Goal: Navigation & Orientation: Find specific page/section

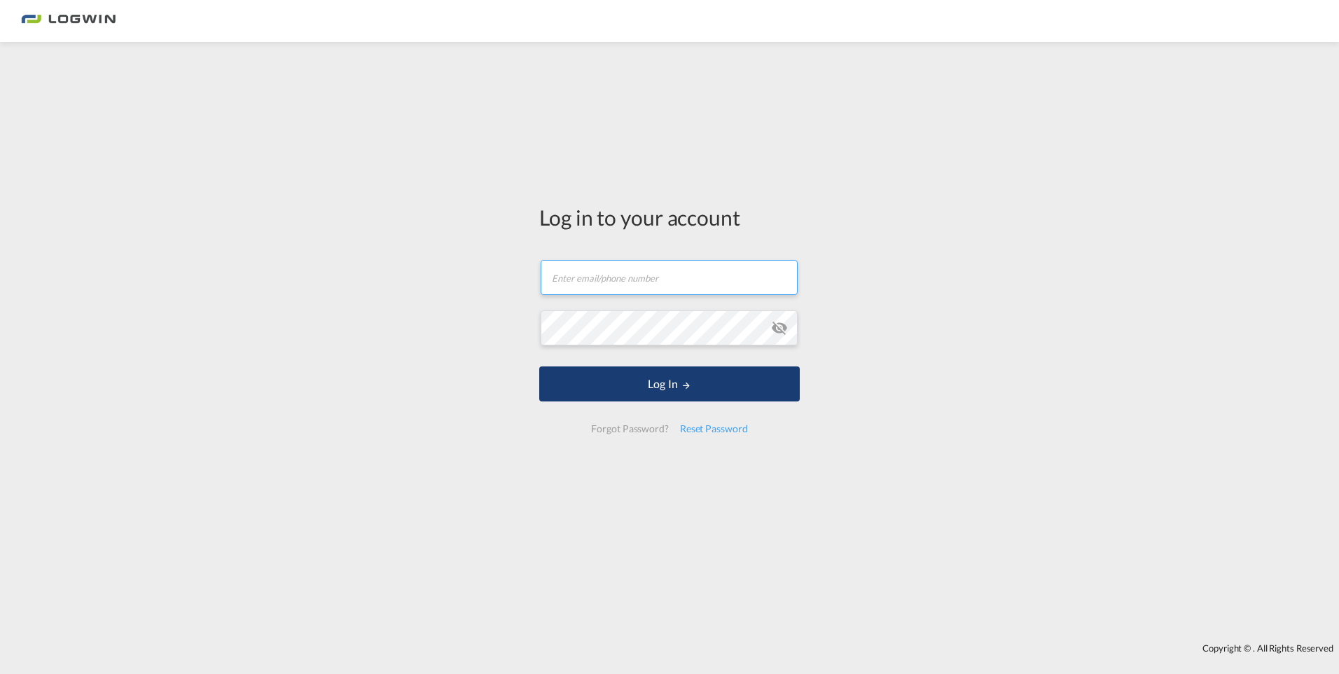
type input "[EMAIL_ADDRESS][PERSON_NAME][DOMAIN_NAME]"
click at [679, 396] on button "Log In" at bounding box center [669, 383] width 261 height 35
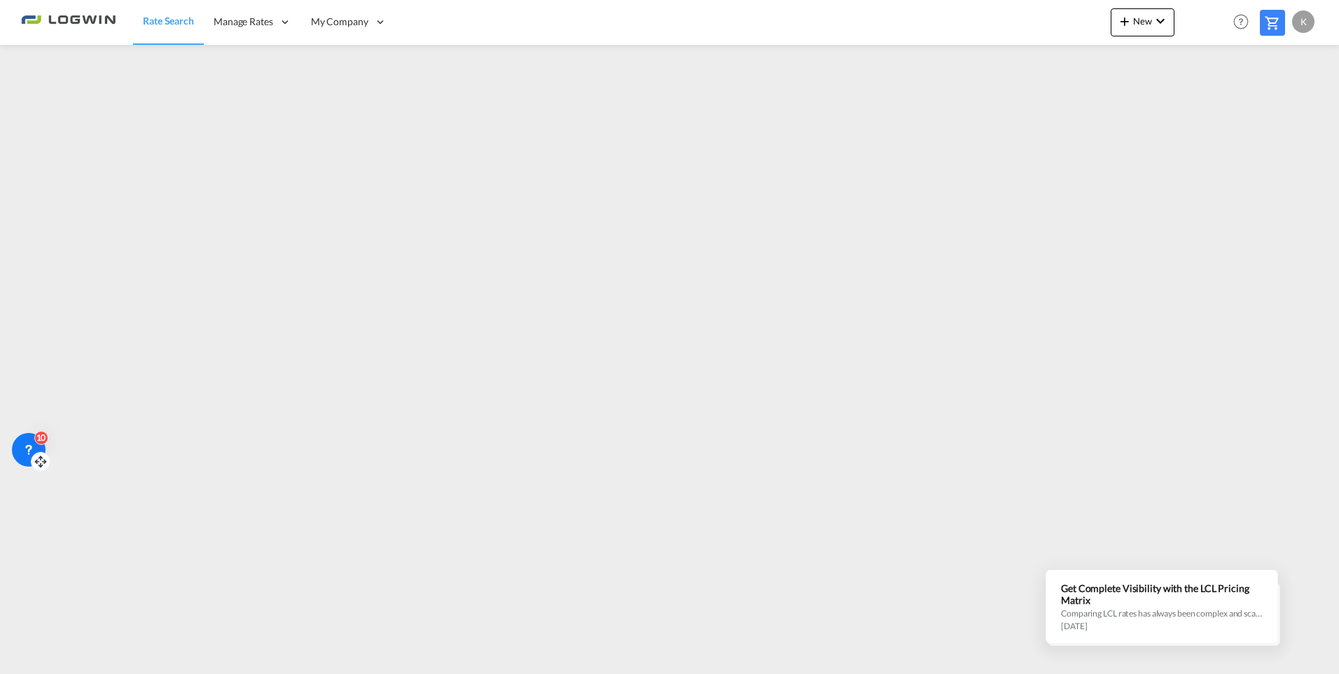
click at [32, 445] on icon at bounding box center [29, 450] width 14 height 14
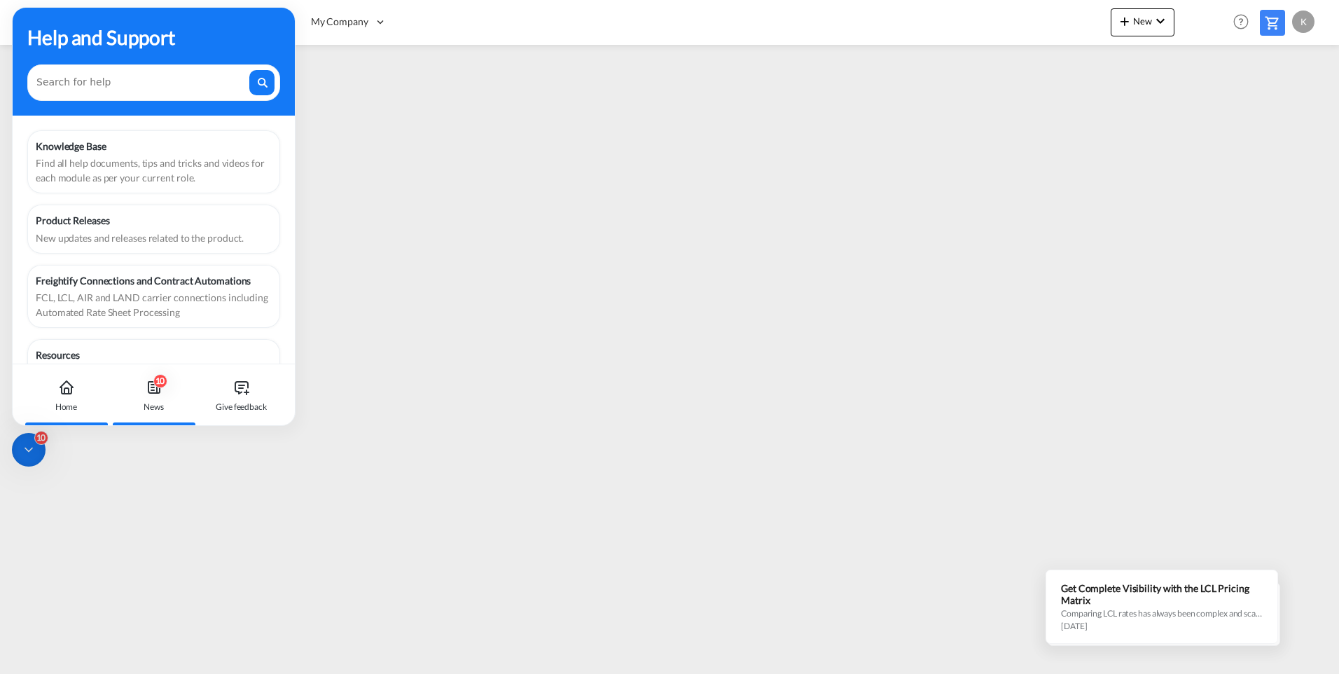
click at [158, 397] on div "10 News" at bounding box center [154, 395] width 78 height 62
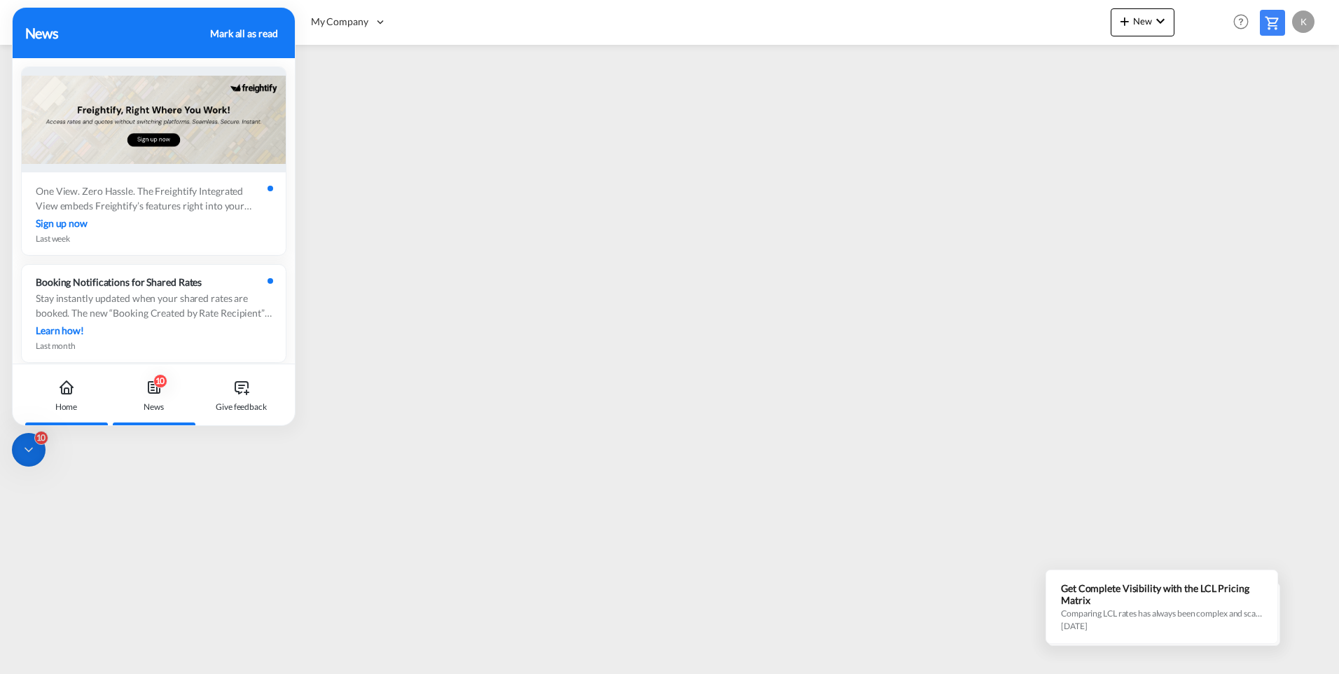
click at [65, 402] on div "Home" at bounding box center [66, 407] width 22 height 13
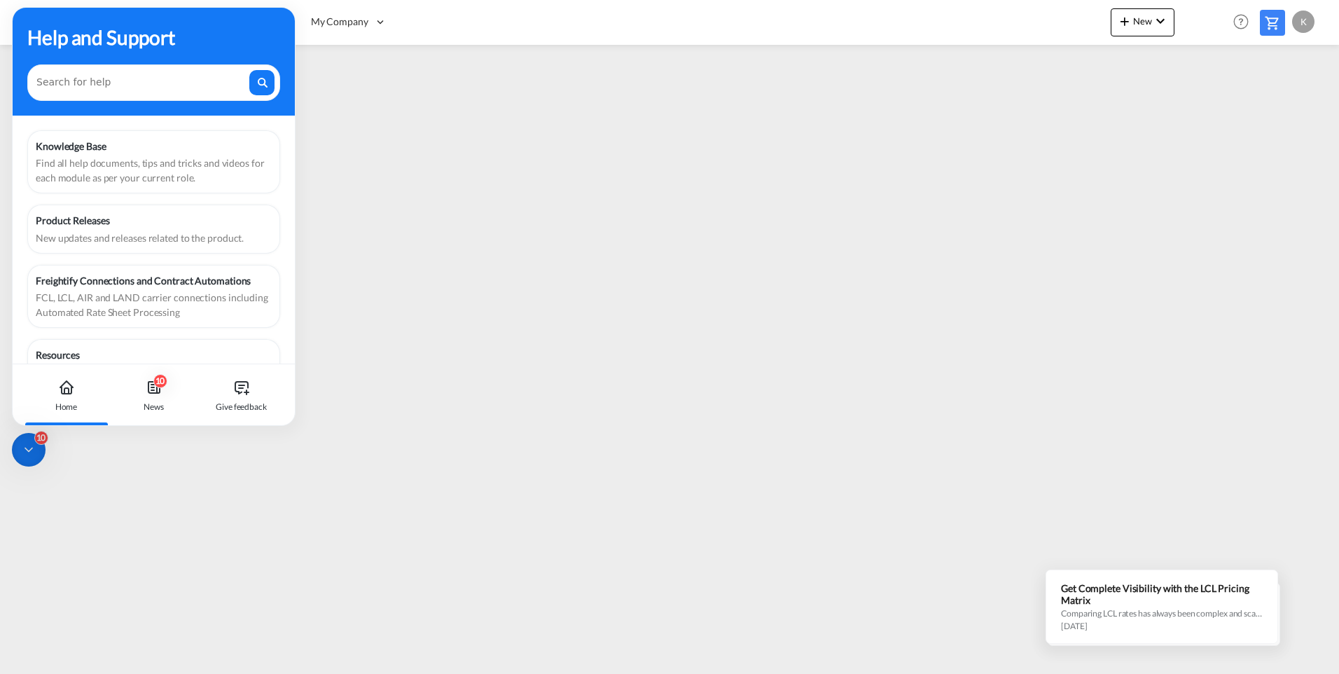
click at [29, 445] on icon at bounding box center [29, 450] width 14 height 14
